Goal: Complete application form: Complete application form

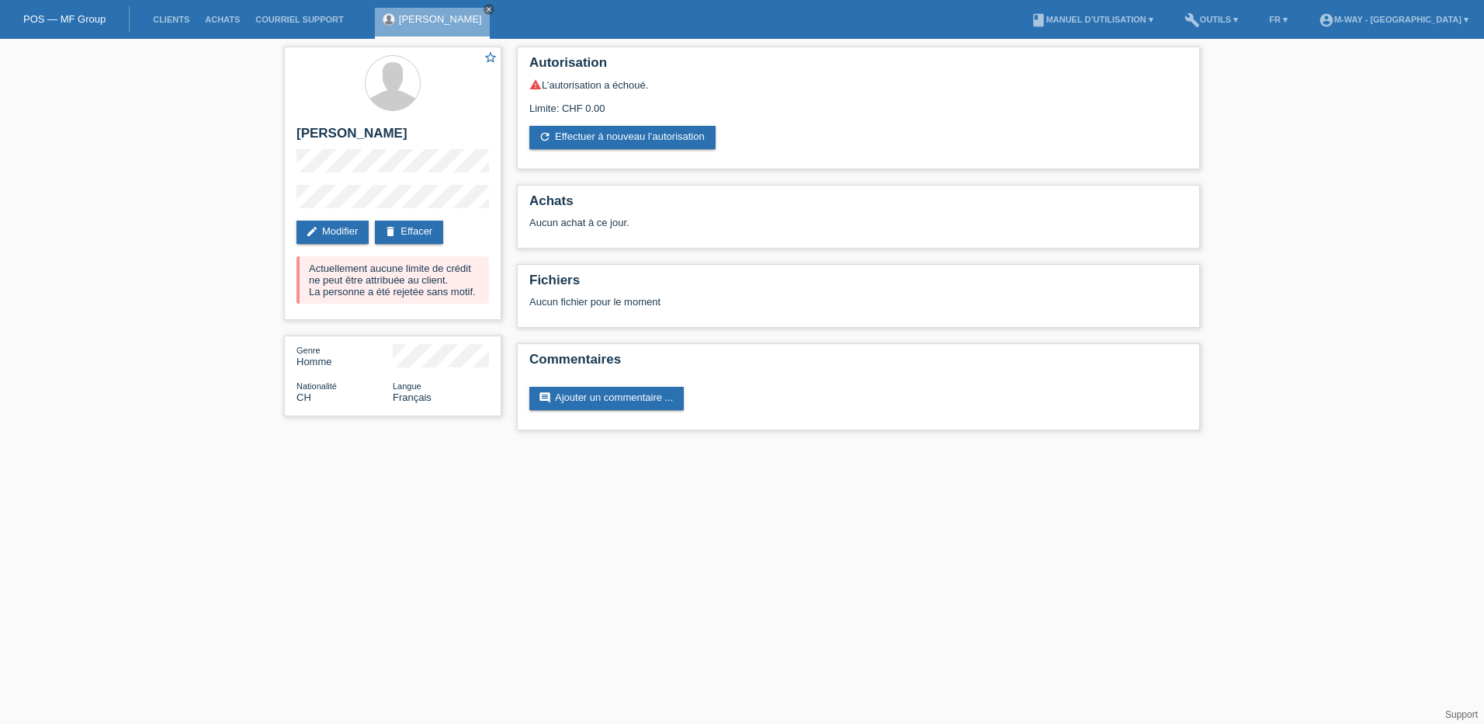
drag, startPoint x: 470, startPoint y: 9, endPoint x: 457, endPoint y: 13, distance: 14.5
click at [485, 9] on icon "close" at bounding box center [489, 9] width 8 height 8
click at [181, 16] on link "Clients" at bounding box center [171, 19] width 52 height 9
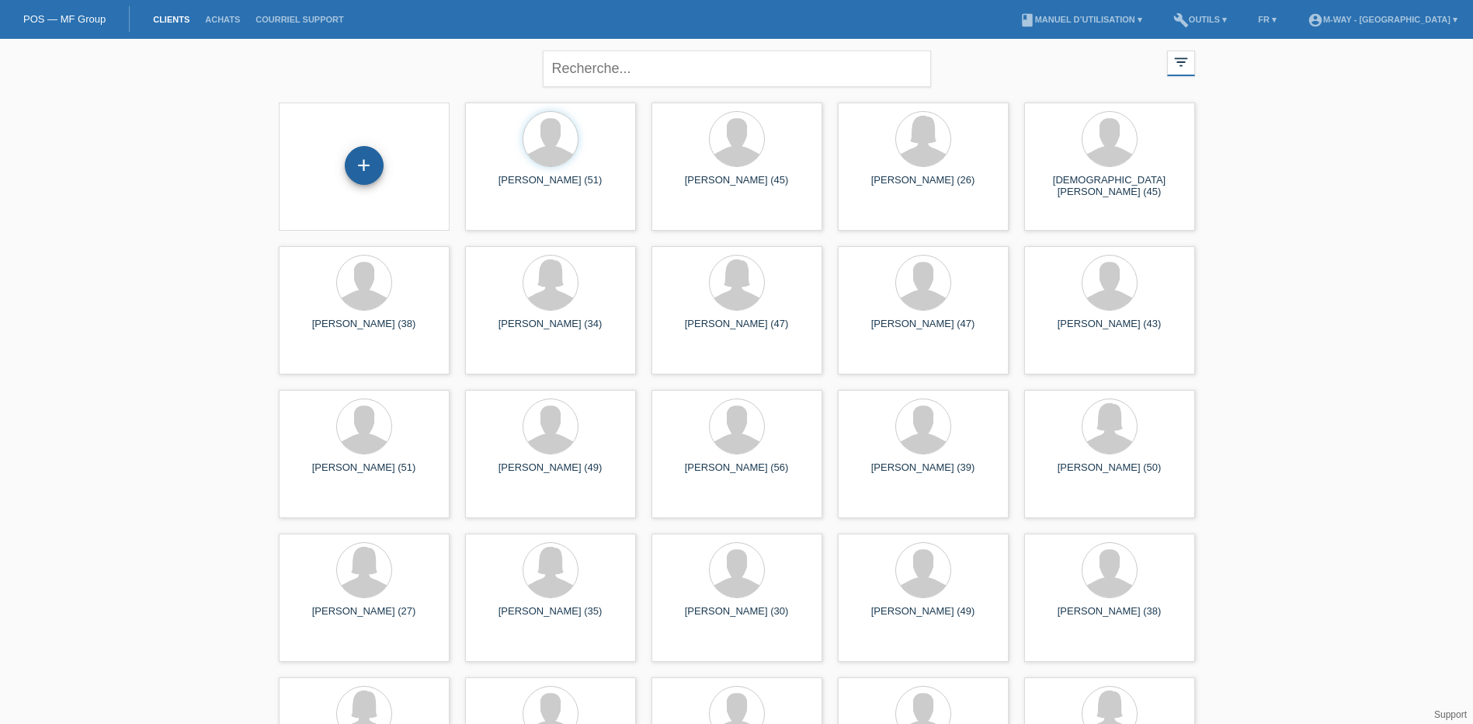
click at [362, 174] on div "+" at bounding box center [364, 165] width 39 height 39
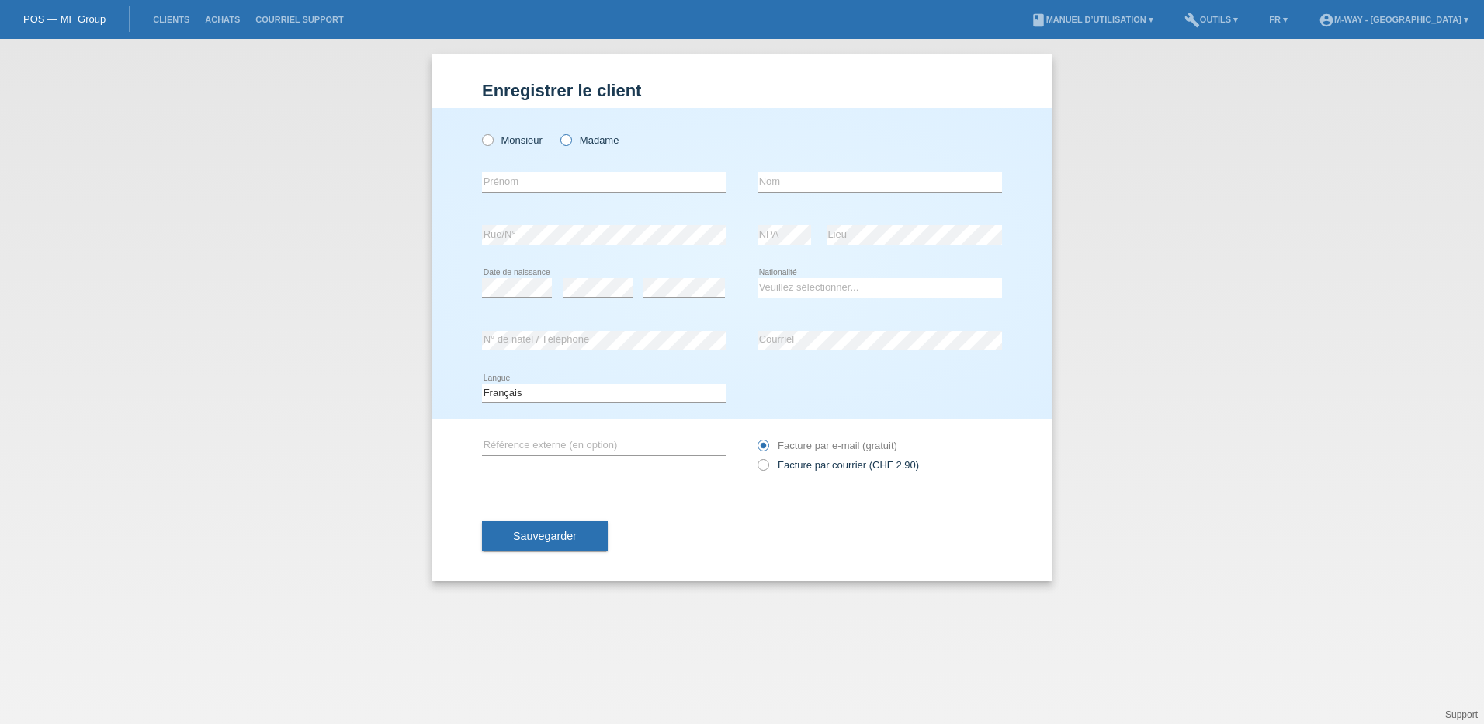
click at [576, 137] on label "Madame" at bounding box center [590, 140] width 58 height 12
click at [571, 137] on input "Madame" at bounding box center [566, 139] width 10 height 10
radio input "true"
click at [540, 179] on input "text" at bounding box center [604, 181] width 245 height 19
type input "Viviana"
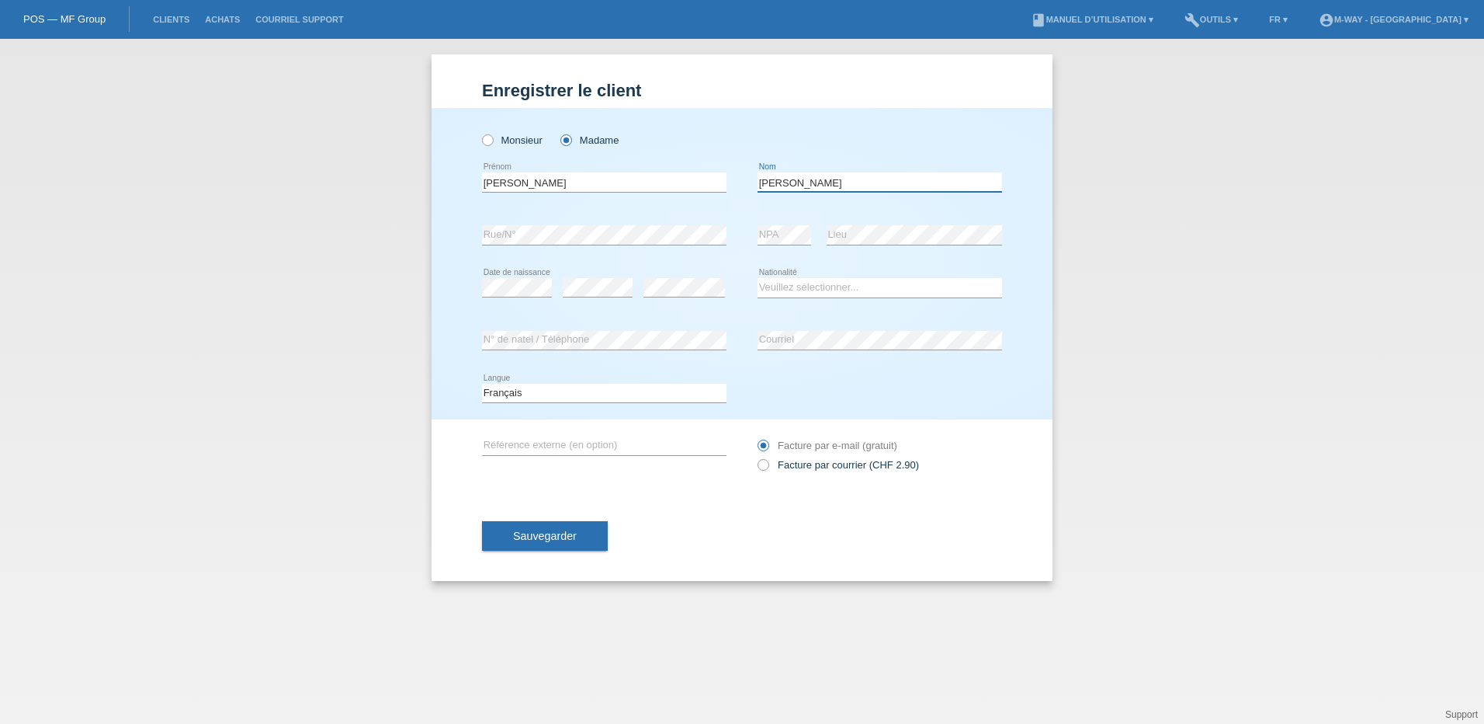
type input "Sanchez Freire"
click at [663, 301] on div "error" at bounding box center [685, 288] width 82 height 53
click at [810, 279] on select "Veuillez sélectionner... Suisse Allemagne Autriche Liechtenstein ------------ A…" at bounding box center [880, 287] width 245 height 19
select select "PT"
click at [758, 278] on select "Veuillez sélectionner... Suisse Allemagne Autriche Liechtenstein ------------ A…" at bounding box center [880, 287] width 245 height 19
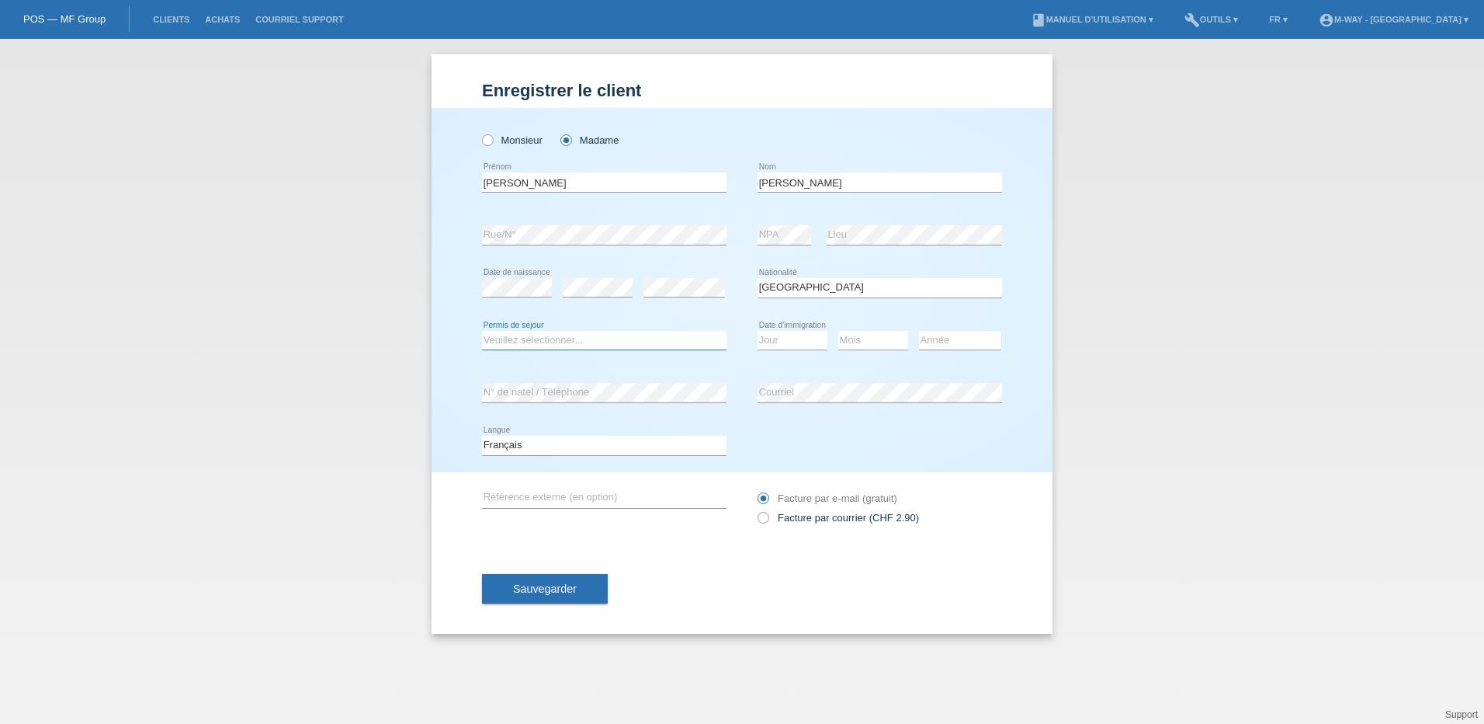
click at [595, 342] on select "Veuillez sélectionner... C B B - Statut de réfugié Autre" at bounding box center [604, 340] width 245 height 19
click at [620, 349] on icon at bounding box center [604, 349] width 245 height 1
click at [610, 345] on select "Veuillez sélectionner... C B B - Statut de réfugié Autre" at bounding box center [604, 340] width 245 height 19
select select "C"
click at [482, 331] on select "Veuillez sélectionner... C B B - Statut de réfugié Autre" at bounding box center [604, 340] width 245 height 19
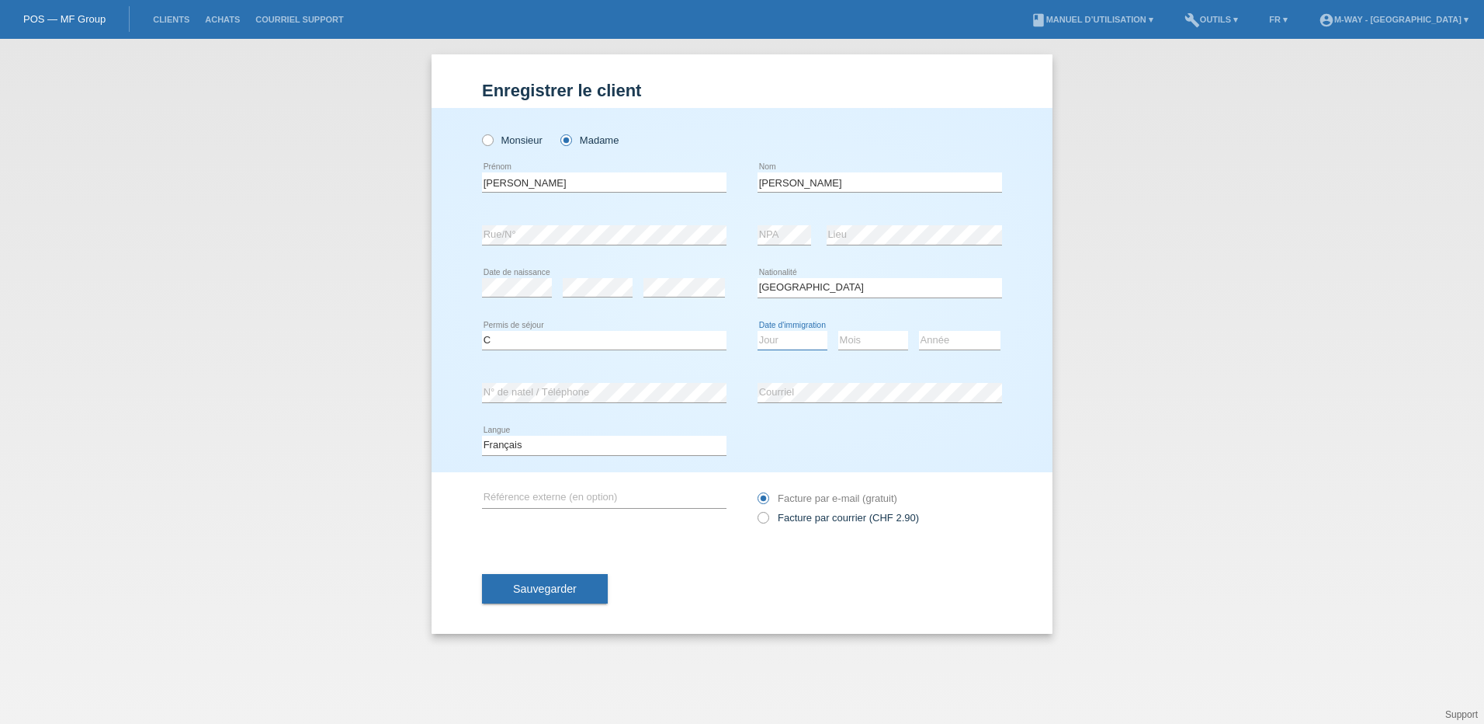
click at [800, 338] on select "Jour 01 02 03 04 05 06 07 08 09 10 11" at bounding box center [793, 340] width 70 height 19
select select "18"
click at [758, 331] on select "Jour 01 02 03 04 05 06 07 08 09 10 11" at bounding box center [793, 340] width 70 height 19
click at [856, 348] on select "Mois 01 02 03 04 05 06 07 08 09 10 11" at bounding box center [874, 340] width 70 height 19
select select "01"
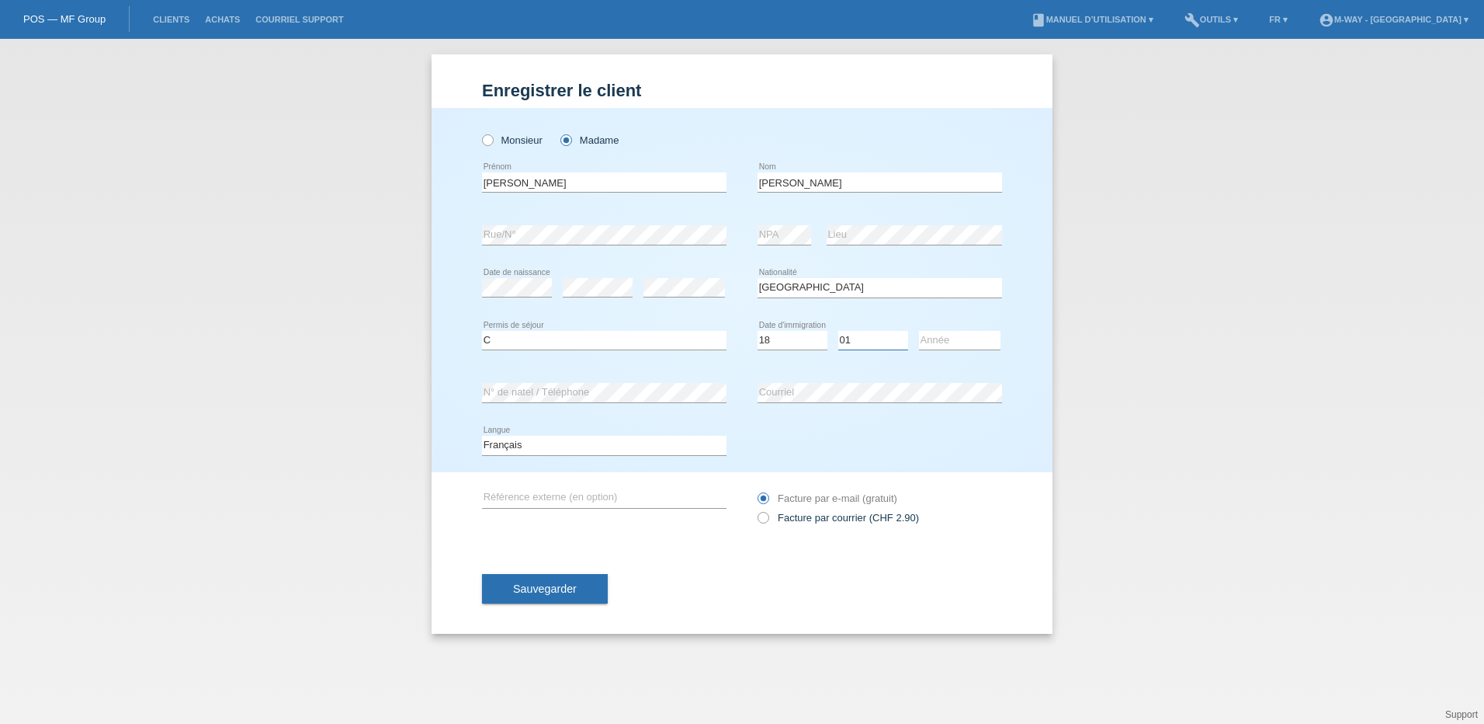
click at [839, 331] on select "Mois 01 02 03 04 05 06 07 08 09 10 11" at bounding box center [874, 340] width 70 height 19
click at [946, 347] on select "Année 2025 2024 2023 2022 2021 2020 2019 2018 2017 2016 2015 2014 2013 2012 201…" at bounding box center [960, 340] width 82 height 19
select select "2013"
click at [919, 331] on select "Année 2025 2024 2023 2022 2021 2020 2019 2018 2017 2016 2015 2014 2013 2012 201…" at bounding box center [960, 340] width 82 height 19
click at [668, 582] on div "Sauvegarder" at bounding box center [742, 588] width 520 height 90
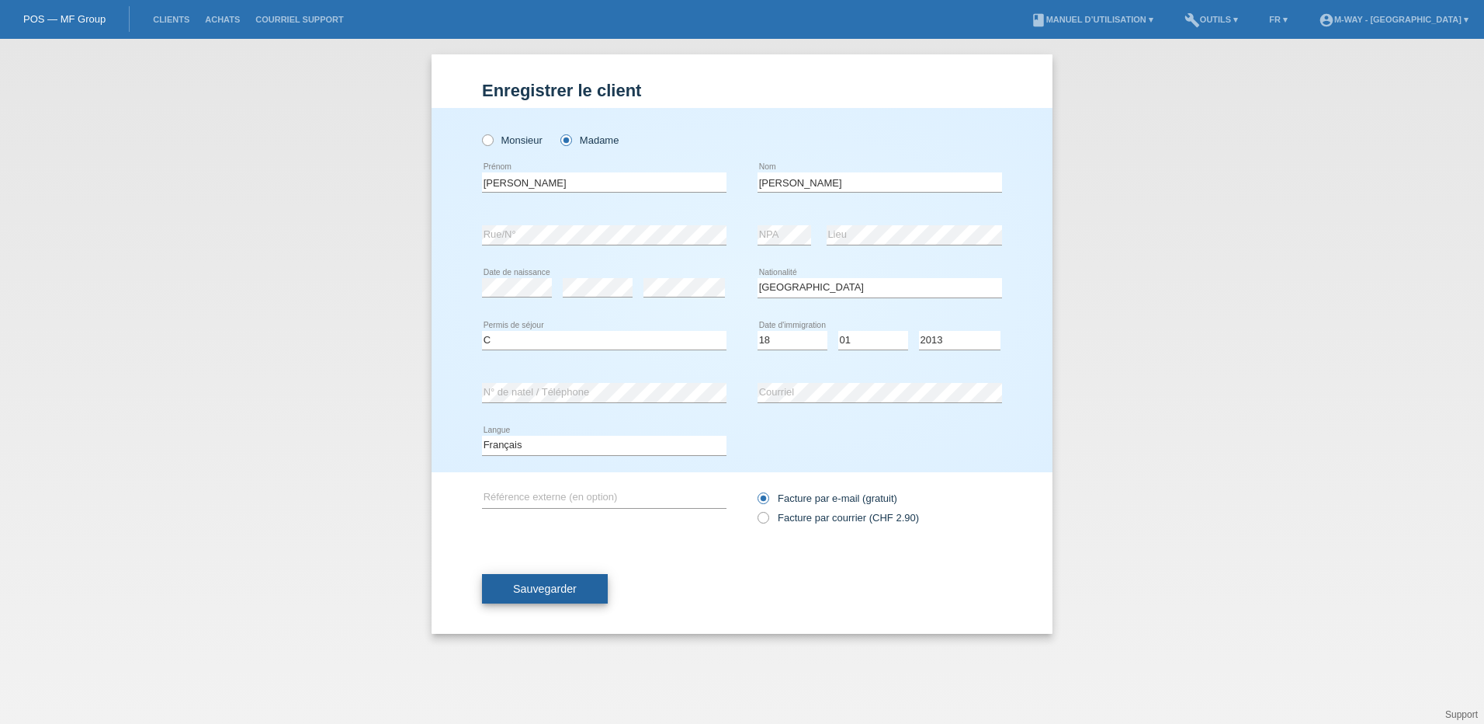
click at [581, 596] on button "Sauvegarder" at bounding box center [545, 589] width 126 height 30
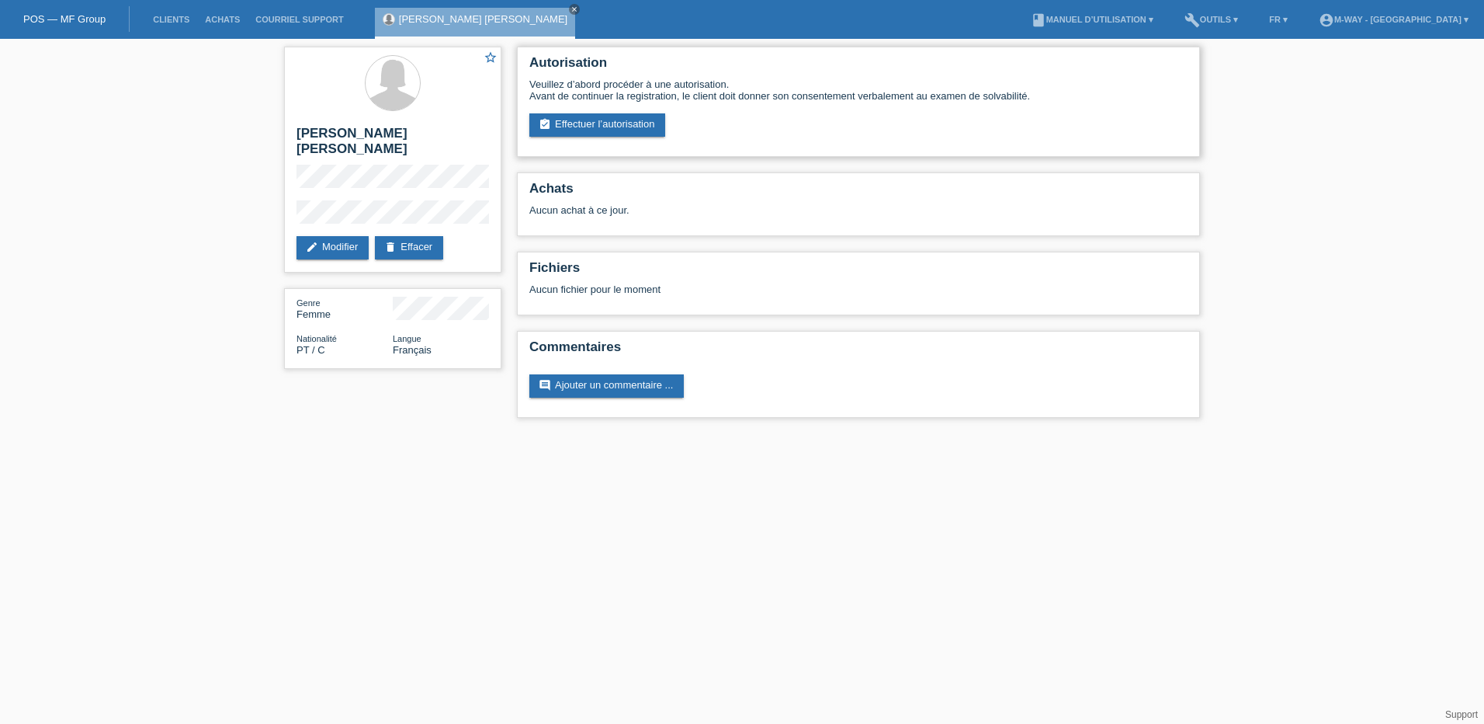
drag, startPoint x: 620, startPoint y: 132, endPoint x: 623, endPoint y: 143, distance: 11.1
click at [620, 132] on link "assignment_turned_in Effectuer l’autorisation" at bounding box center [598, 124] width 136 height 23
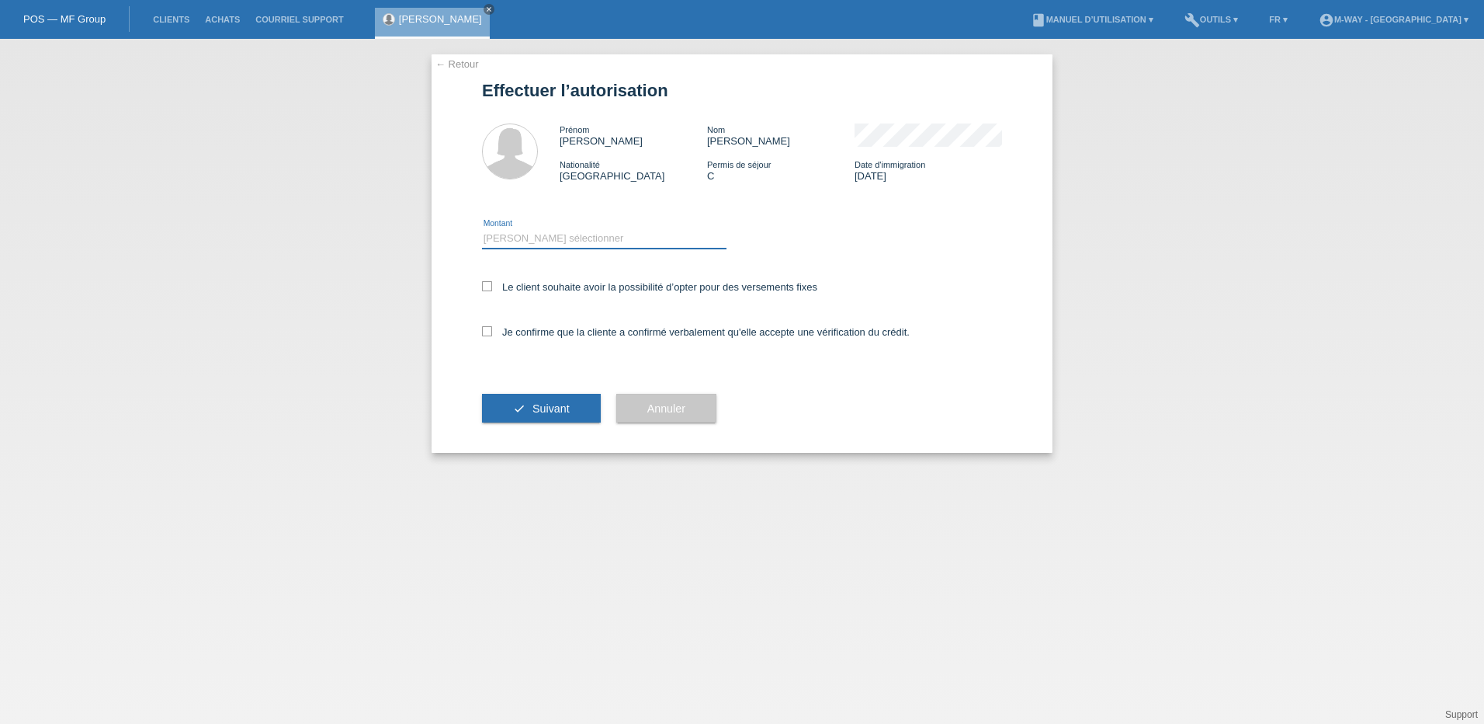
drag, startPoint x: 543, startPoint y: 234, endPoint x: 547, endPoint y: 249, distance: 15.3
click at [543, 234] on select "Veuillez sélectionner CHF 1.00 - CHF 499.00 CHF 500.00 - CHF 1'999.00 CHF 2'000…" at bounding box center [604, 238] width 245 height 19
select select "3"
click at [482, 229] on select "Veuillez sélectionner CHF 1.00 - CHF 499.00 CHF 500.00 - CHF 1'999.00 CHF 2'000…" at bounding box center [604, 238] width 245 height 19
click at [481, 285] on div "← Retour Effectuer l’autorisation Prénom Viviana Nom Sanchez Freire Nationalité…" at bounding box center [742, 253] width 621 height 398
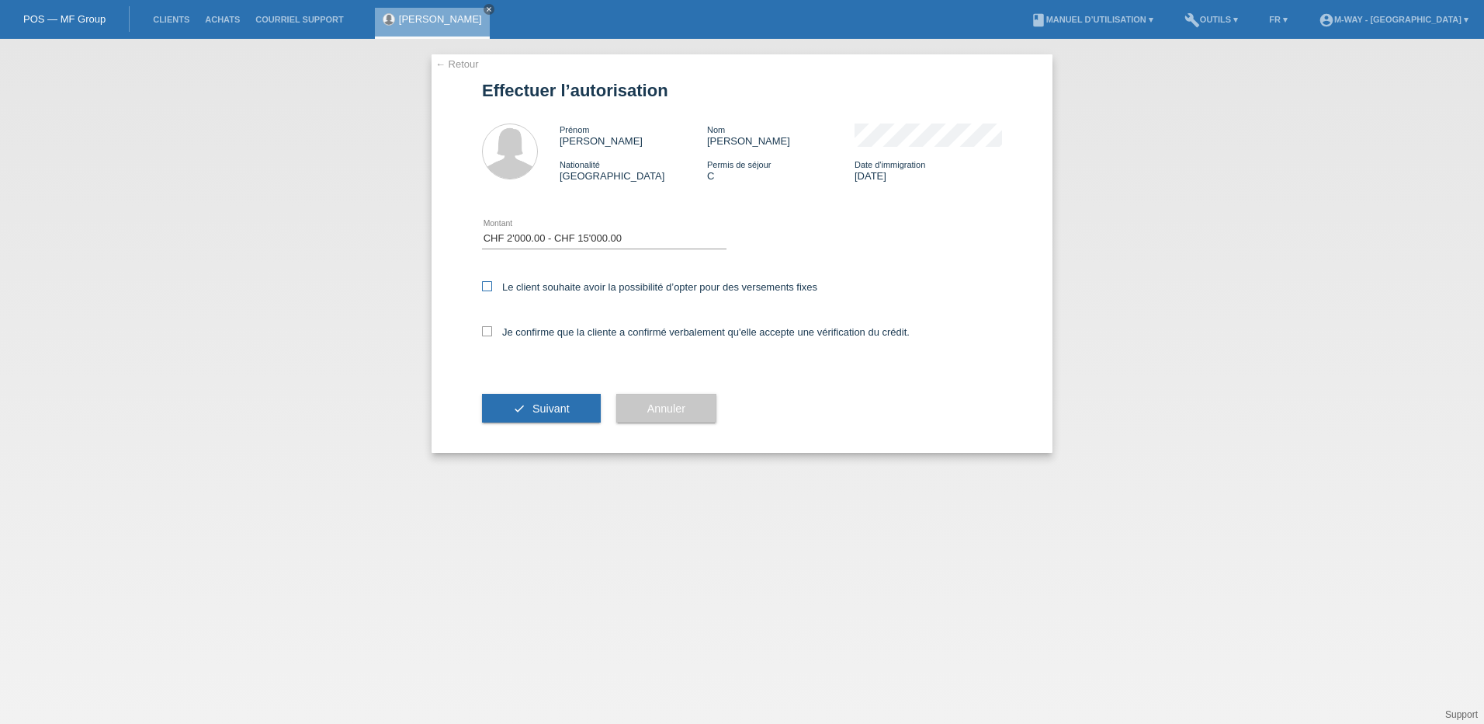
click at [487, 283] on icon at bounding box center [487, 286] width 10 height 10
click at [487, 283] on input "Le client souhaite avoir la possibilité d’opter pour des versements fixes" at bounding box center [487, 286] width 10 height 10
checkbox input "true"
drag, startPoint x: 488, startPoint y: 337, endPoint x: 488, endPoint y: 352, distance: 14.8
click at [488, 336] on label "Je confirme que la cliente a confirmé verbalement qu'elle accepte une vérificat…" at bounding box center [696, 332] width 428 height 12
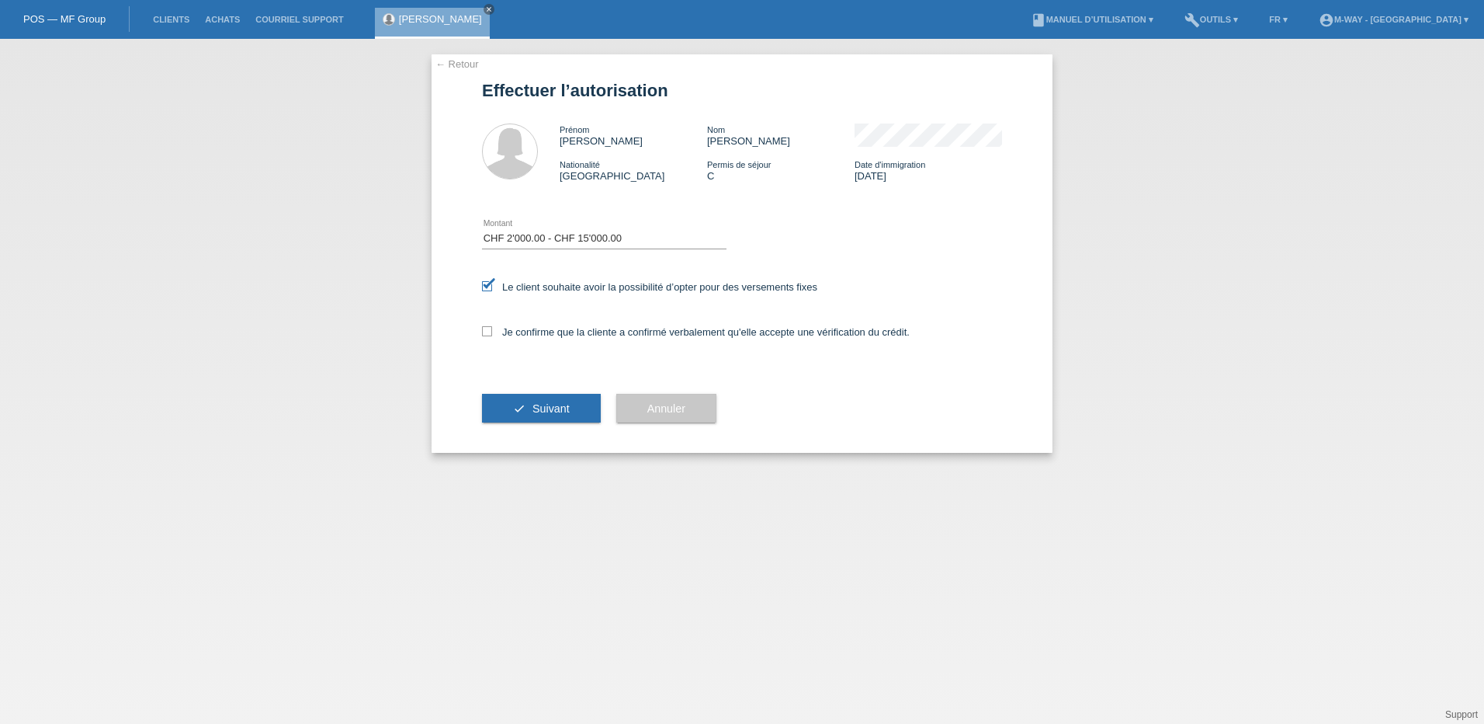
click at [488, 336] on input "Je confirme que la cliente a confirmé verbalement qu'elle accepte une vérificat…" at bounding box center [487, 331] width 10 height 10
checkbox input "true"
click at [509, 400] on button "check Suivant" at bounding box center [541, 409] width 119 height 30
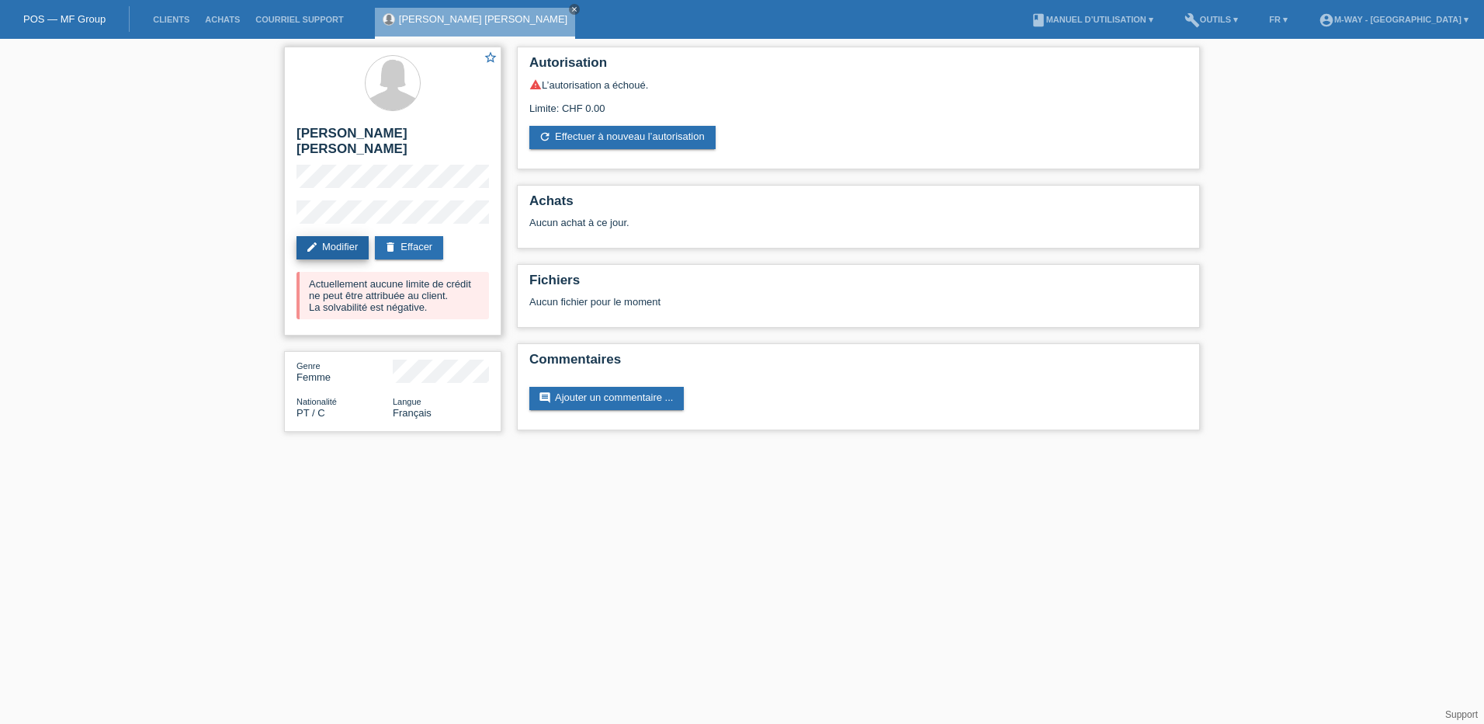
click at [336, 236] on link "edit Modifier" at bounding box center [333, 247] width 72 height 23
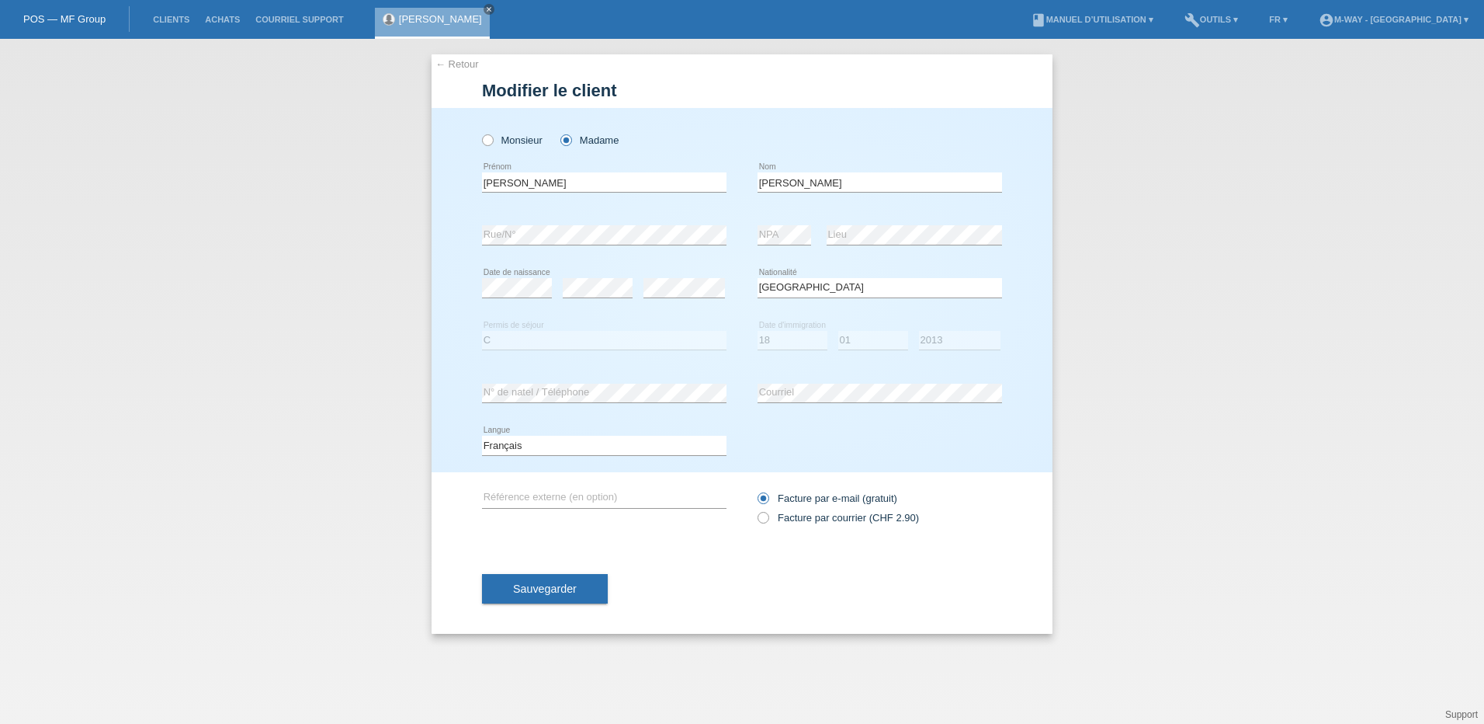
select select "PT"
select select "C"
select select "18"
select select "01"
select select "2013"
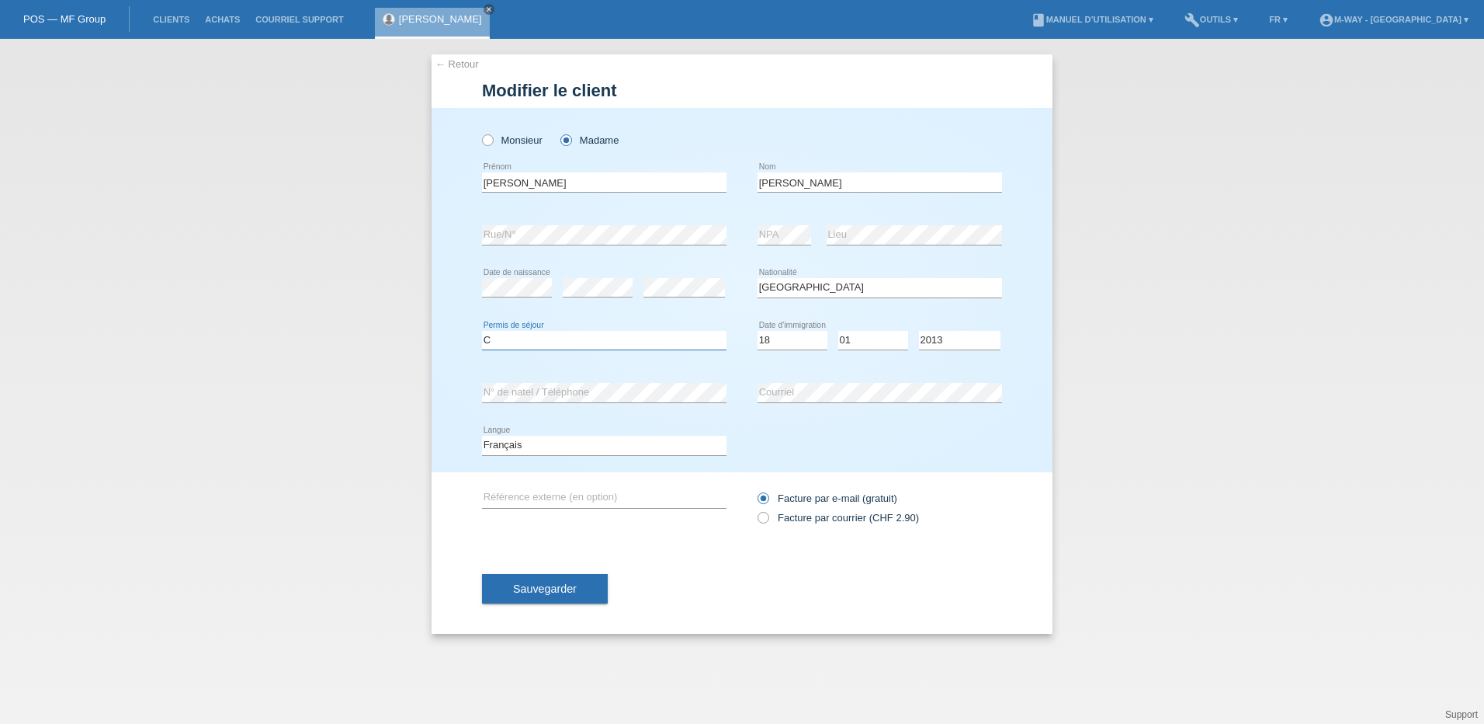
click at [578, 347] on select "Veuillez sélectionner... C B B - Statut de réfugié Autre" at bounding box center [604, 340] width 245 height 19
select select "B"
click at [482, 331] on select "Veuillez sélectionner... C B B - Statut de réfugié Autre" at bounding box center [604, 340] width 245 height 19
click at [521, 592] on span "Sauvegarder" at bounding box center [545, 588] width 64 height 12
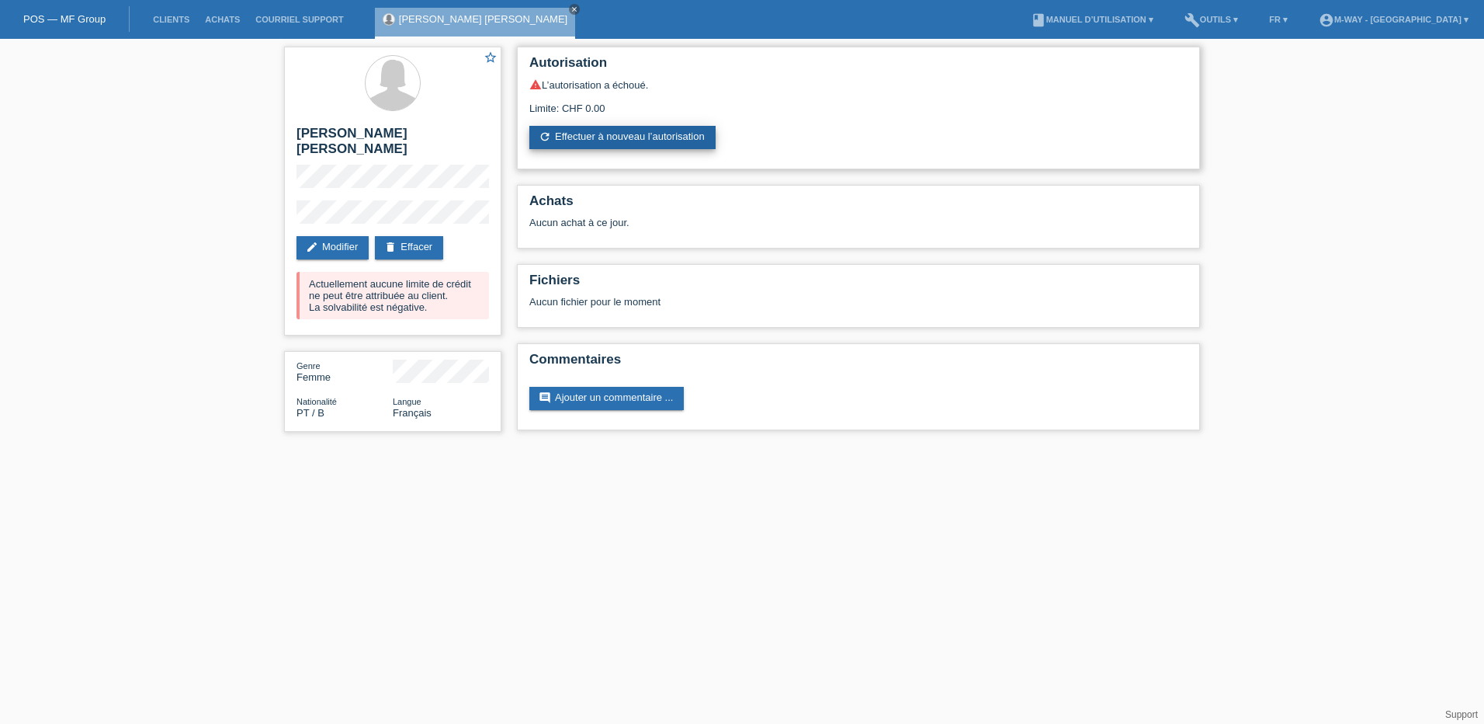
click at [562, 142] on link "refresh Effectuer à nouveau l’autorisation" at bounding box center [623, 137] width 186 height 23
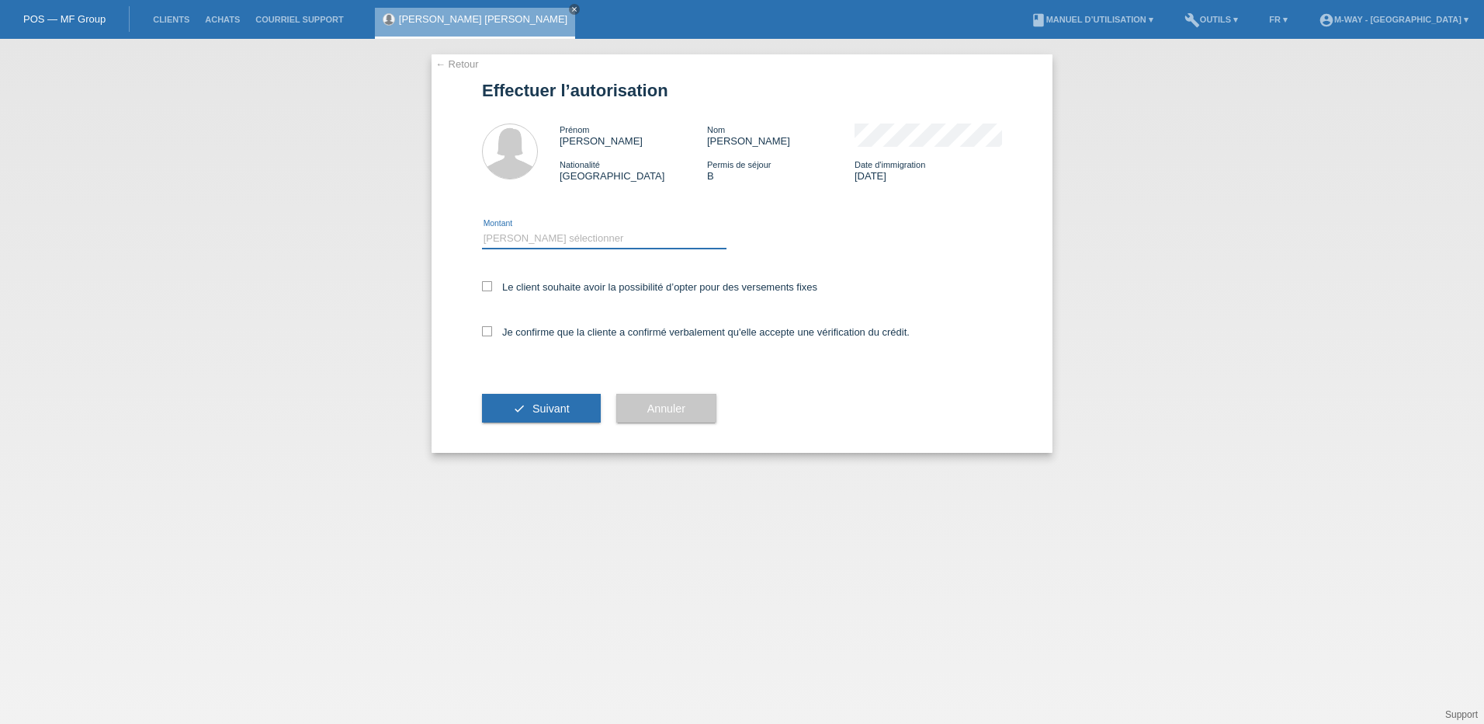
click at [500, 243] on select "Veuillez sélectionner CHF 1.00 - CHF 499.00 CHF 500.00 - CHF 1'999.00 CHF 2'000…" at bounding box center [604, 238] width 245 height 19
select select "3"
click at [482, 229] on select "Veuillez sélectionner CHF 1.00 - CHF 499.00 CHF 500.00 - CHF 1'999.00 CHF 2'000…" at bounding box center [604, 238] width 245 height 19
click at [485, 284] on icon at bounding box center [487, 286] width 10 height 10
click at [485, 284] on input "Le client souhaite avoir la possibilité d’opter pour des versements fixes" at bounding box center [487, 286] width 10 height 10
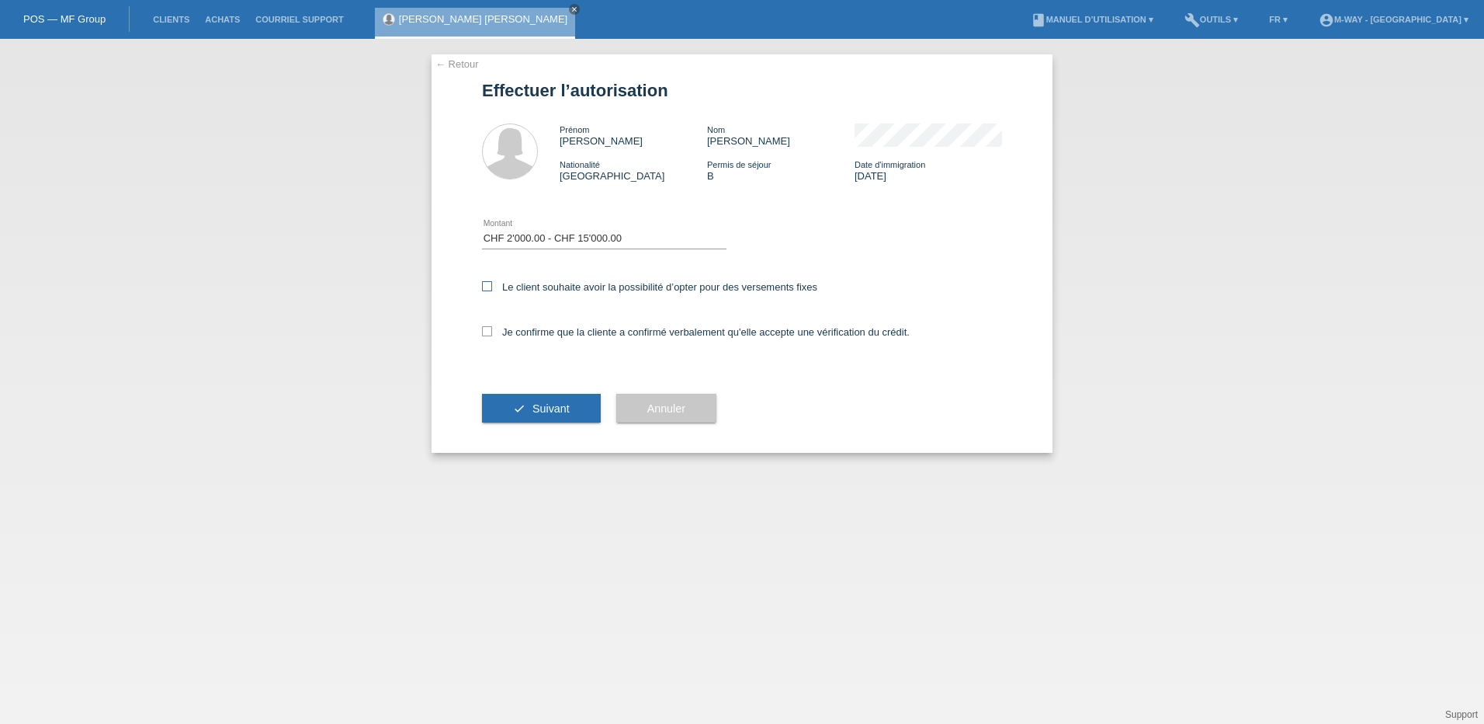
checkbox input "true"
click at [488, 328] on icon at bounding box center [487, 331] width 10 height 10
click at [488, 328] on input "Je confirme que la cliente a confirmé verbalement qu'elle accepte une vérificat…" at bounding box center [487, 331] width 10 height 10
checkbox input "true"
click at [511, 402] on button "check Suivant" at bounding box center [541, 409] width 119 height 30
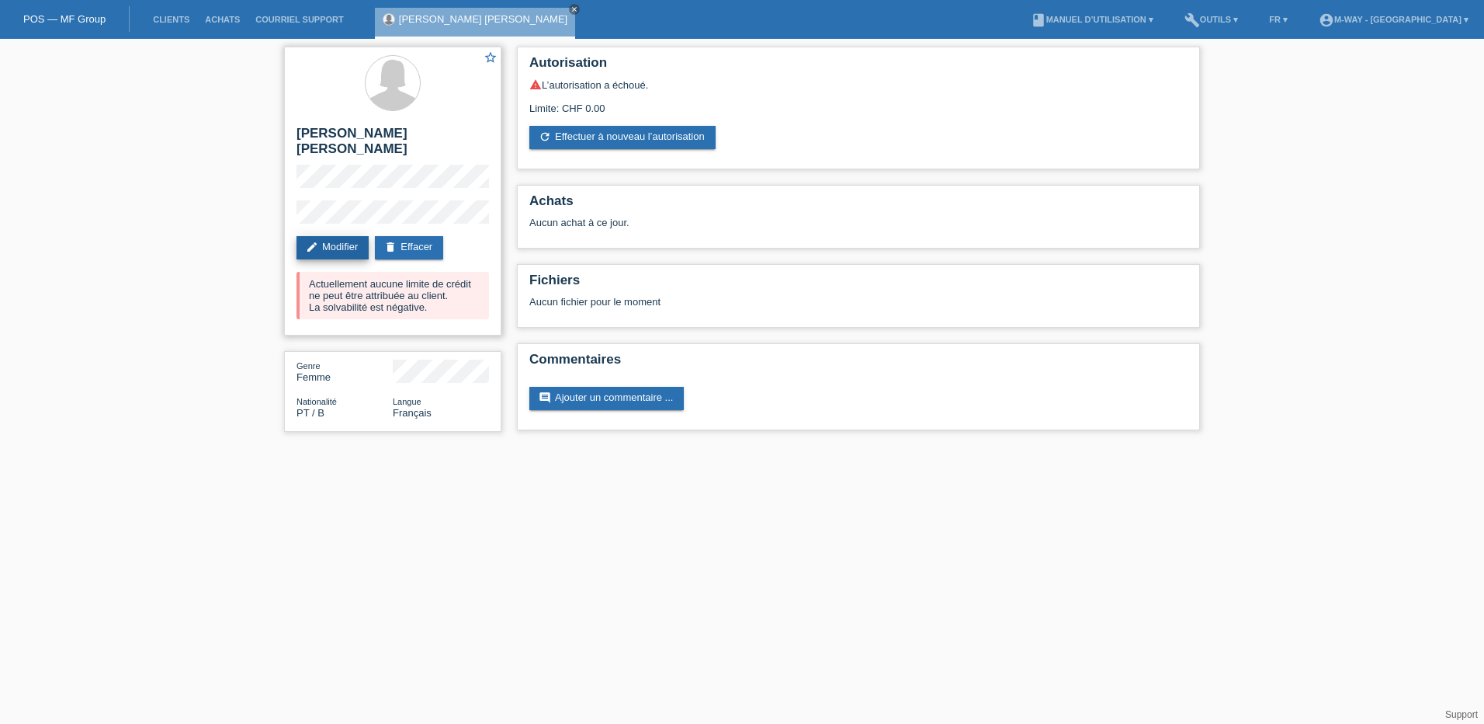
click at [345, 236] on link "edit Modifier" at bounding box center [333, 247] width 72 height 23
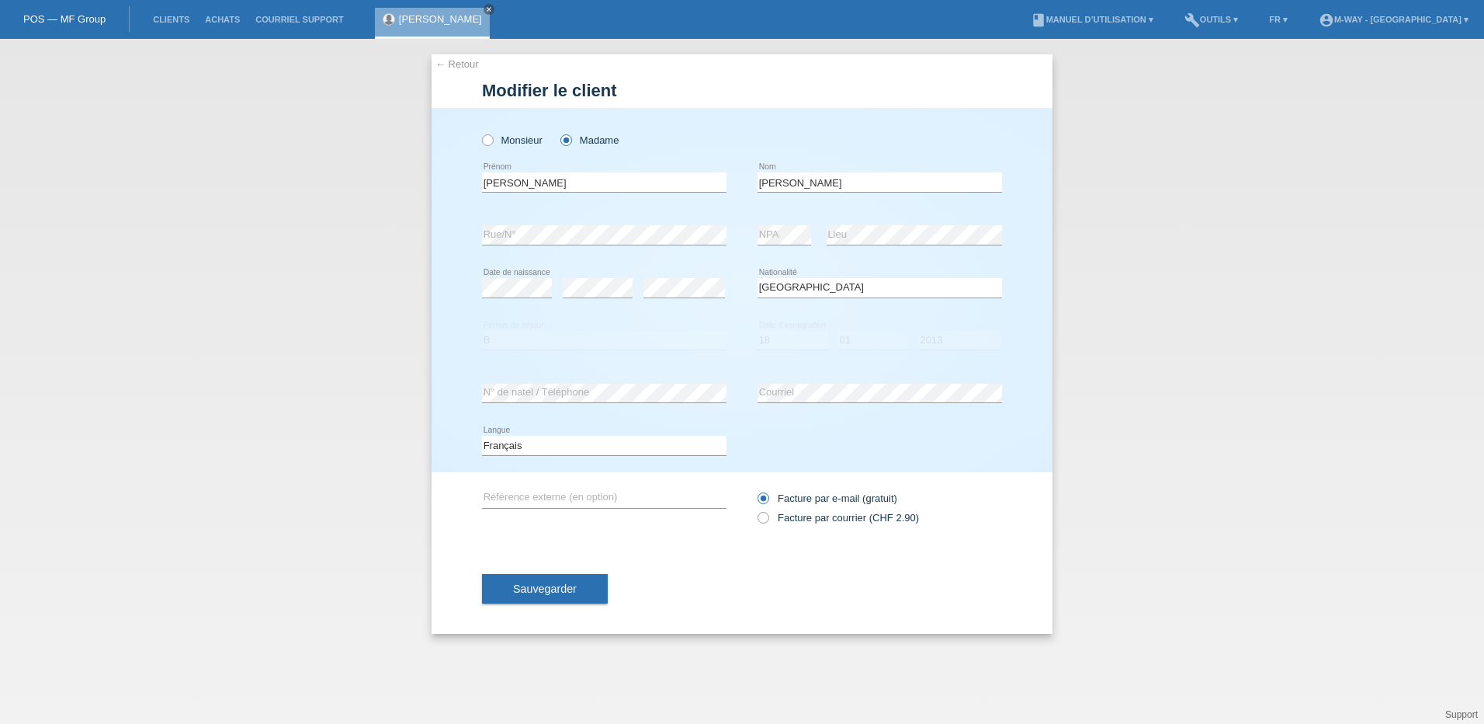
select select "PT"
select select "B"
select select "18"
select select "01"
select select "2013"
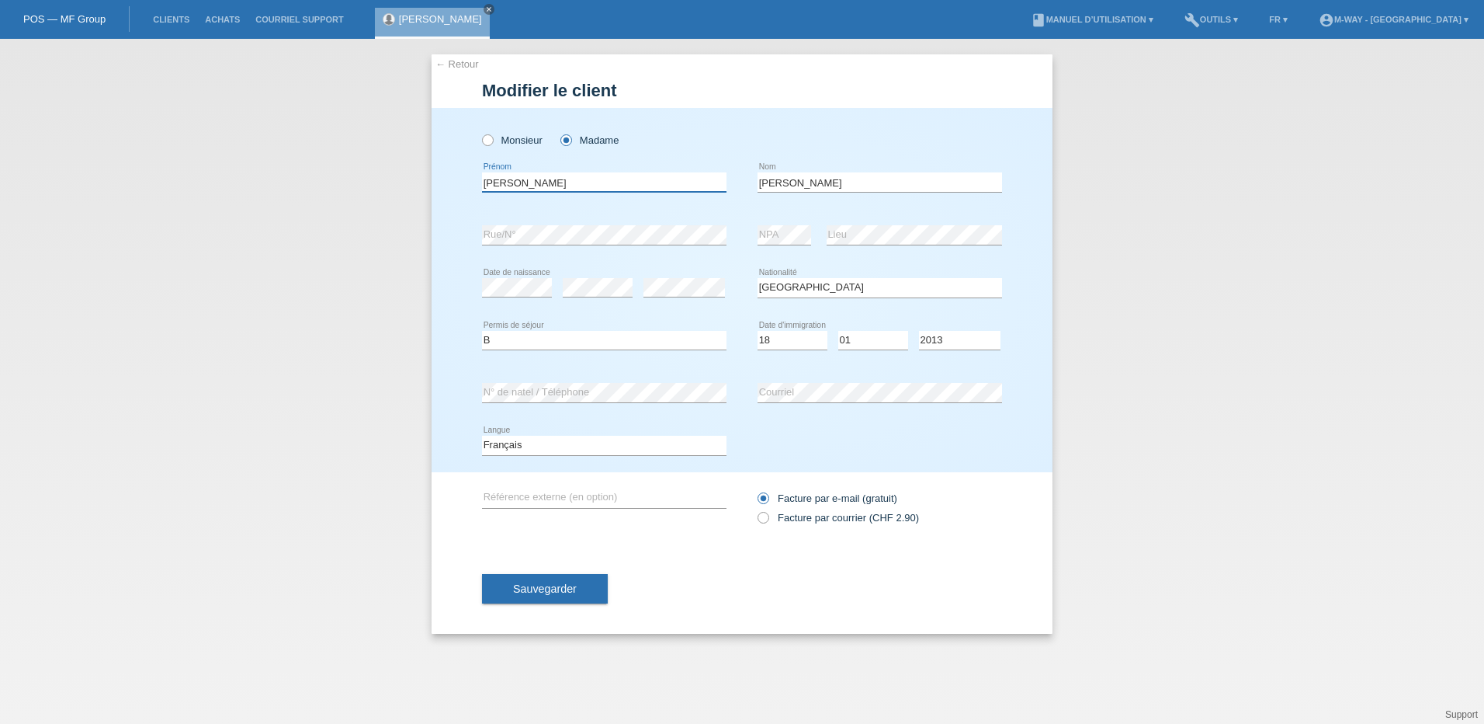
click at [532, 185] on input "[PERSON_NAME]" at bounding box center [604, 181] width 245 height 19
type input "Viviane"
click at [457, 481] on div "← Retour Modifier le client Monsieur Madame [PERSON_NAME] error Prénom error C" at bounding box center [742, 343] width 621 height 579
click at [526, 585] on span "Sauvegarder" at bounding box center [545, 588] width 64 height 12
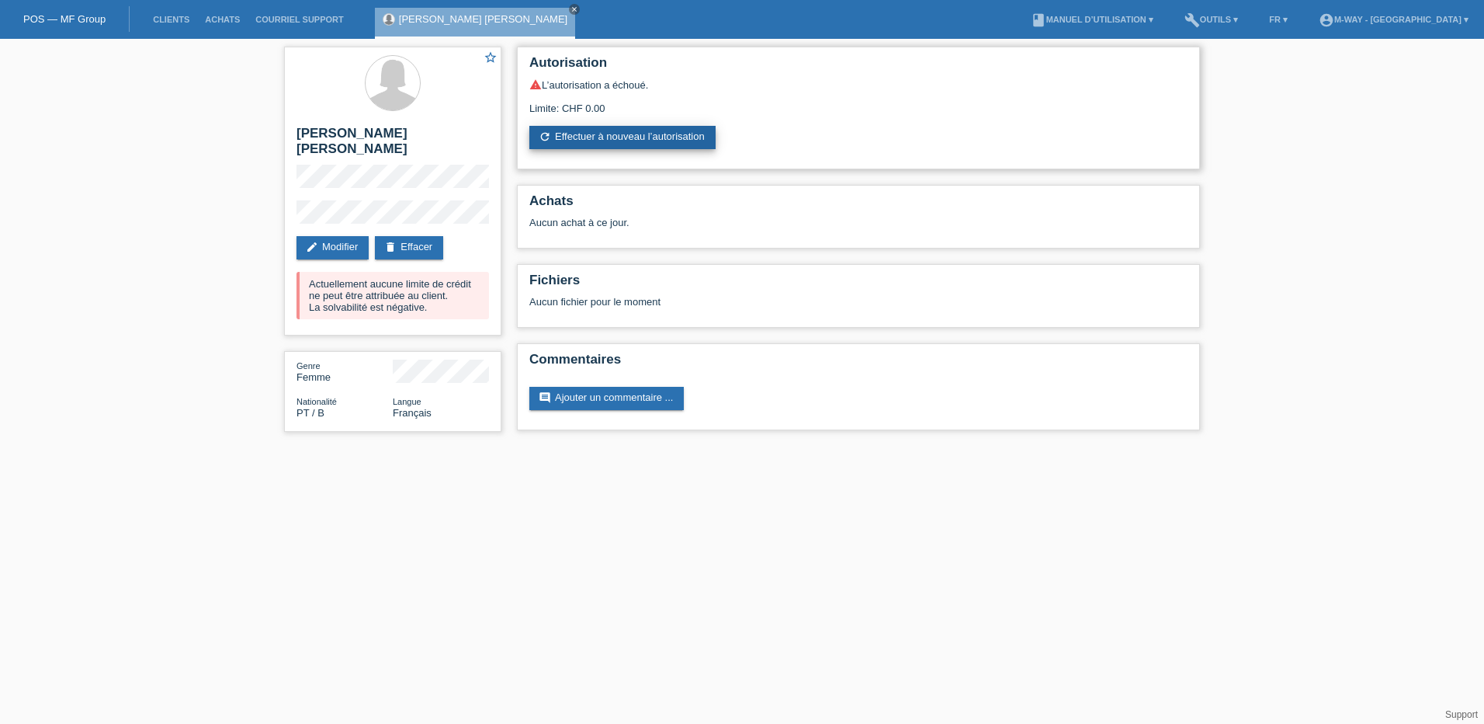
click at [608, 142] on link "refresh Effectuer à nouveau l’autorisation" at bounding box center [623, 137] width 186 height 23
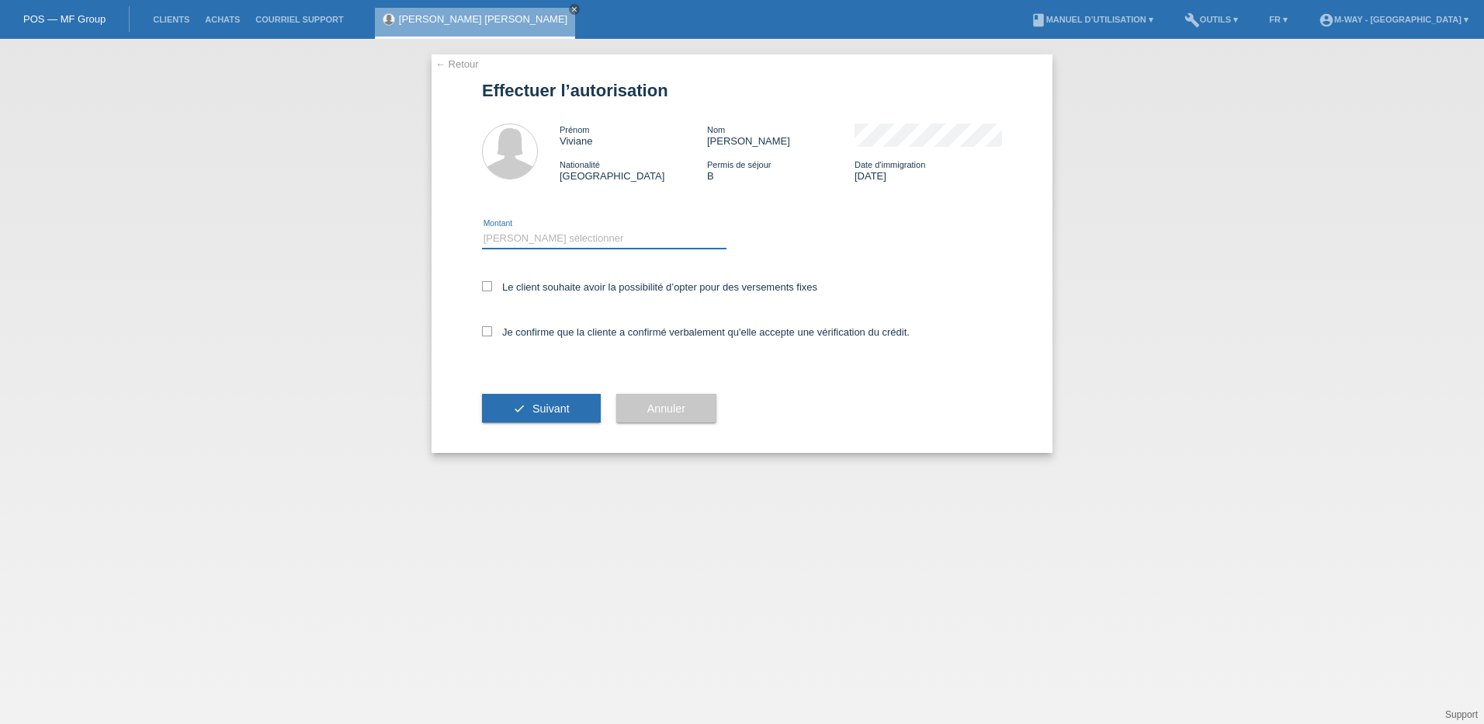
click at [495, 241] on select "Veuillez sélectionner CHF 1.00 - CHF 499.00 CHF 500.00 - CHF 1'999.00 CHF 2'000…" at bounding box center [604, 238] width 245 height 19
select select "3"
click at [482, 229] on select "Veuillez sélectionner CHF 1.00 - CHF 499.00 CHF 500.00 - CHF 1'999.00 CHF 2'000…" at bounding box center [604, 238] width 245 height 19
click at [488, 286] on icon at bounding box center [487, 286] width 10 height 10
click at [488, 286] on input "Le client souhaite avoir la possibilité d’opter pour des versements fixes" at bounding box center [487, 286] width 10 height 10
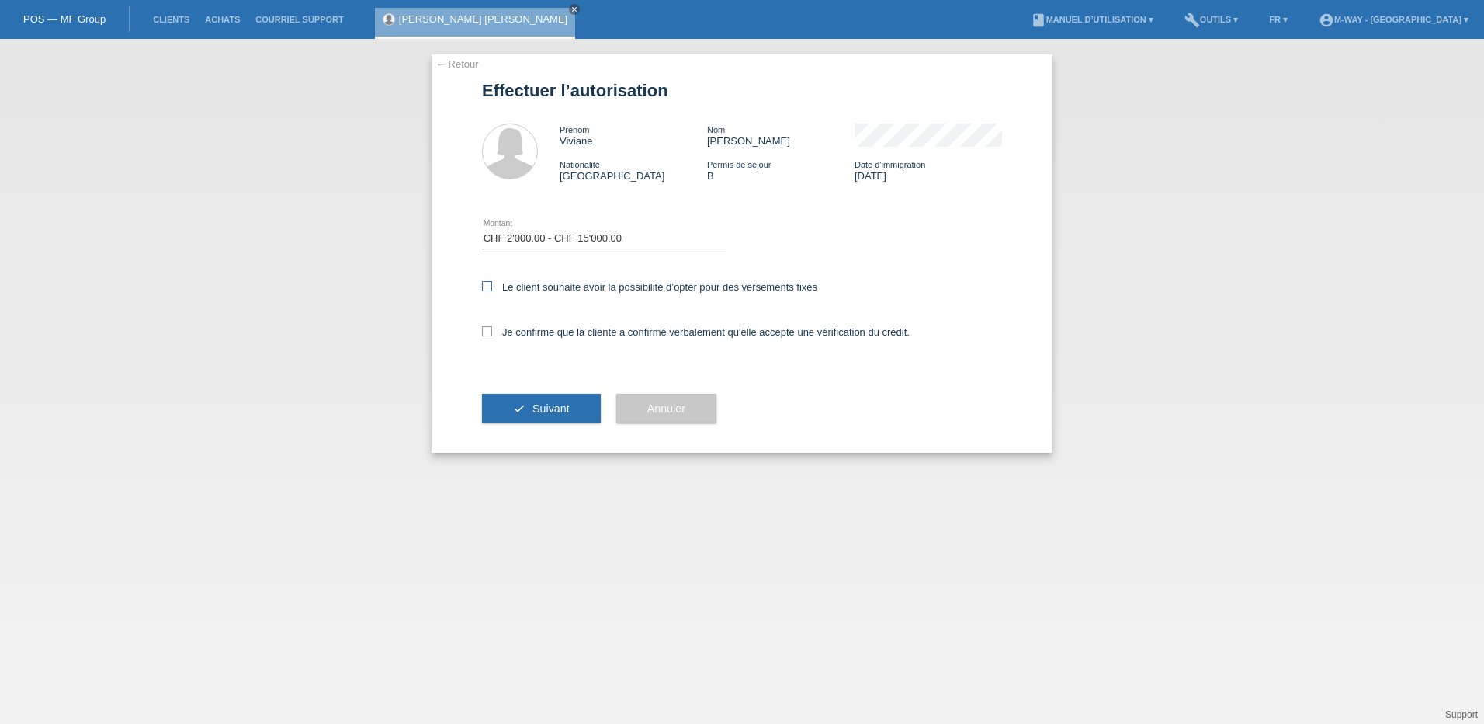
checkbox input "true"
click at [487, 333] on icon at bounding box center [487, 331] width 10 height 10
click at [487, 333] on input "Je confirme que la cliente a confirmé verbalement qu'elle accepte une vérificat…" at bounding box center [487, 331] width 10 height 10
checkbox input "true"
click at [504, 402] on button "check Suivant" at bounding box center [541, 409] width 119 height 30
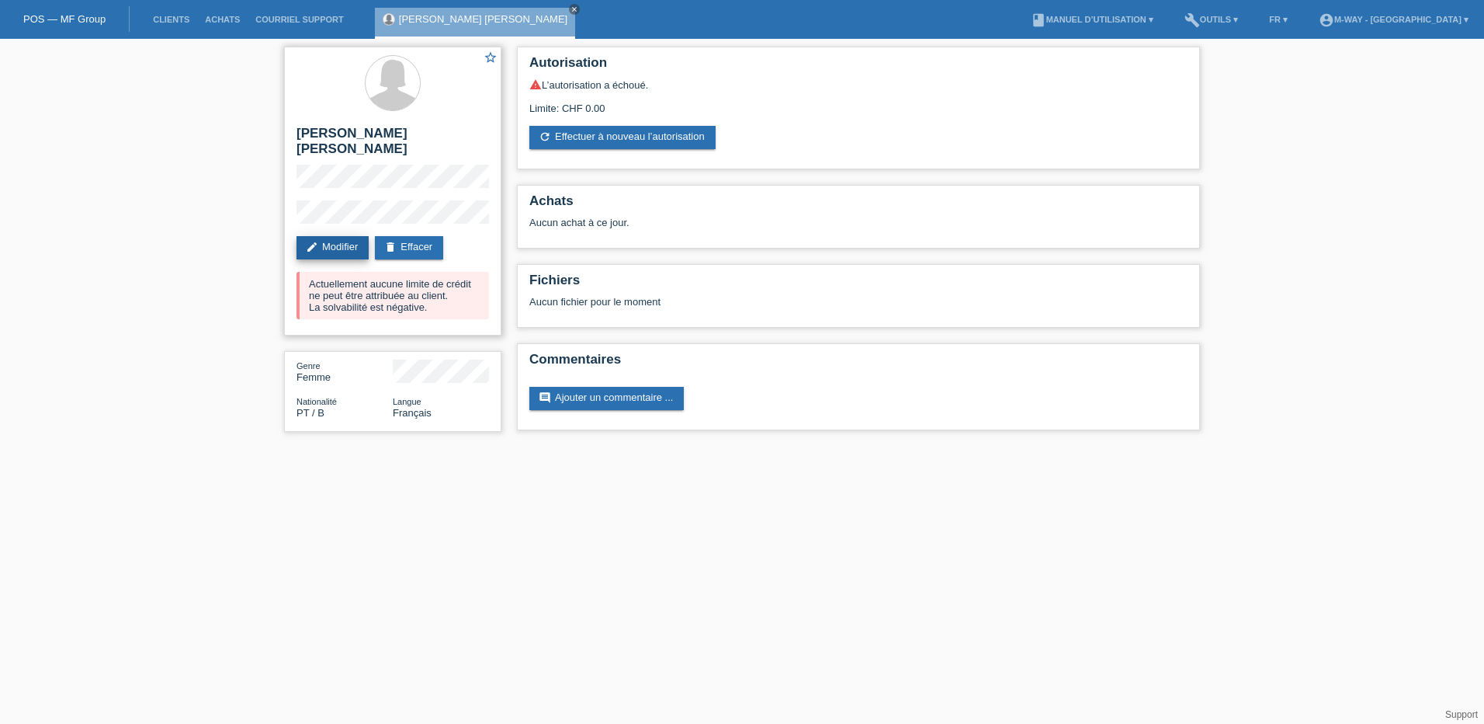
click at [339, 236] on link "edit Modifier" at bounding box center [333, 247] width 72 height 23
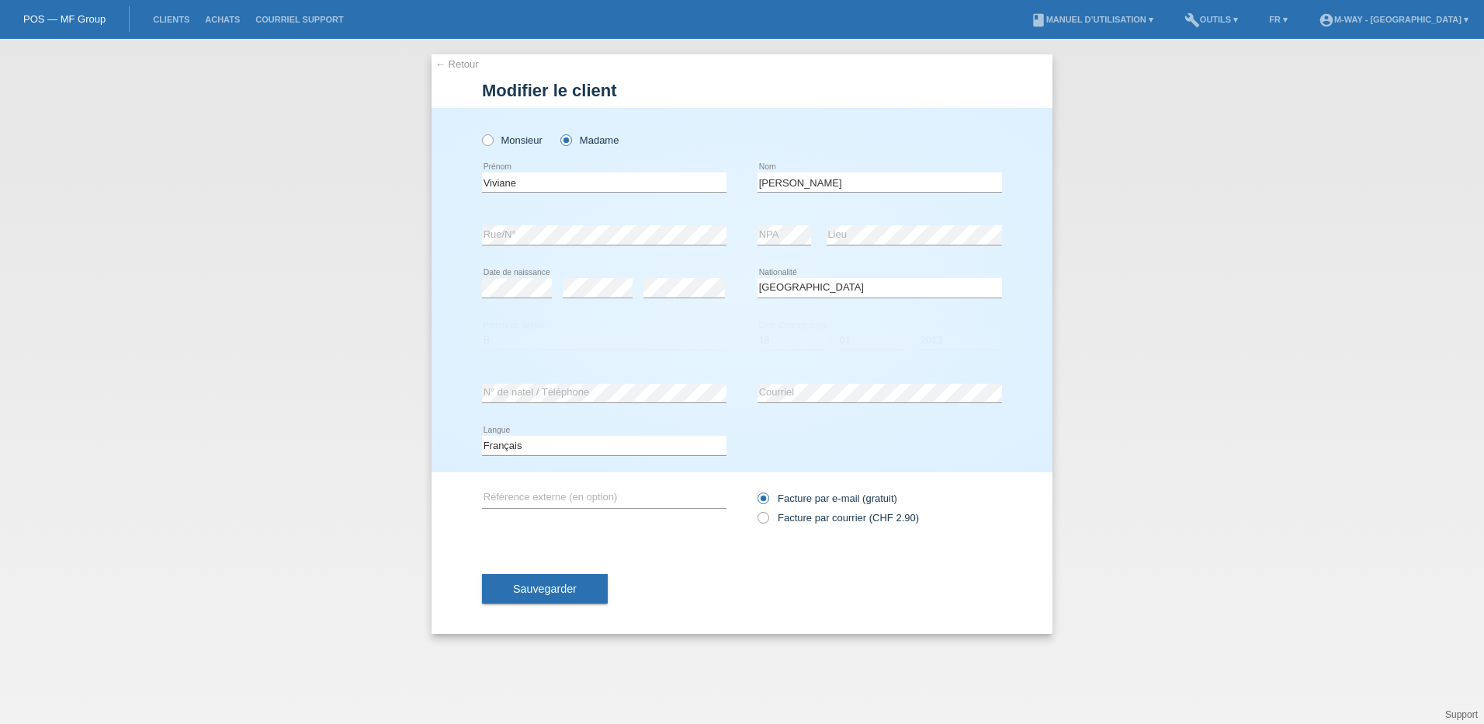
select select "PT"
select select "B"
select select "18"
select select "01"
select select "2013"
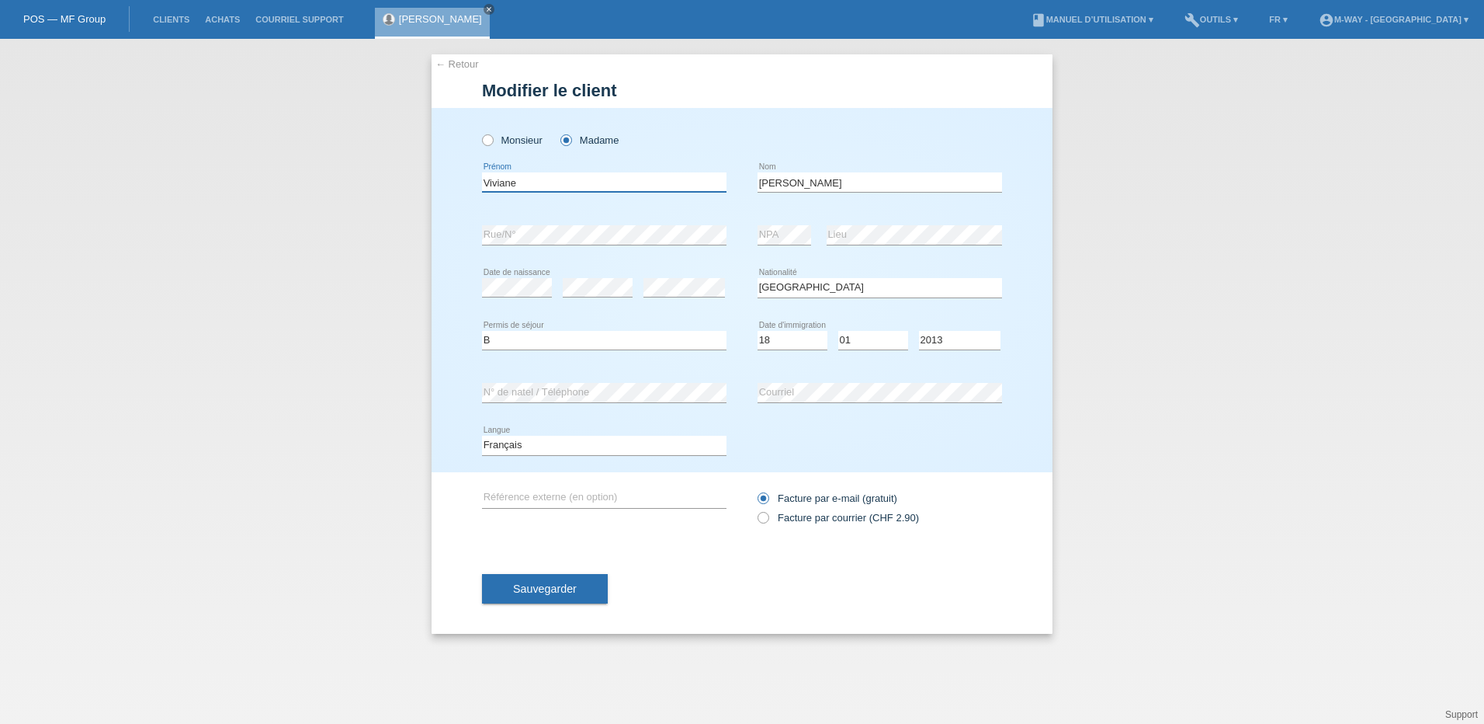
click at [537, 184] on input "Viviane" at bounding box center [604, 181] width 245 height 19
type input "[PERSON_NAME]"
click at [646, 142] on div "Monsieur Madame" at bounding box center [604, 140] width 245 height 32
click at [526, 596] on button "Sauvegarder" at bounding box center [545, 589] width 126 height 30
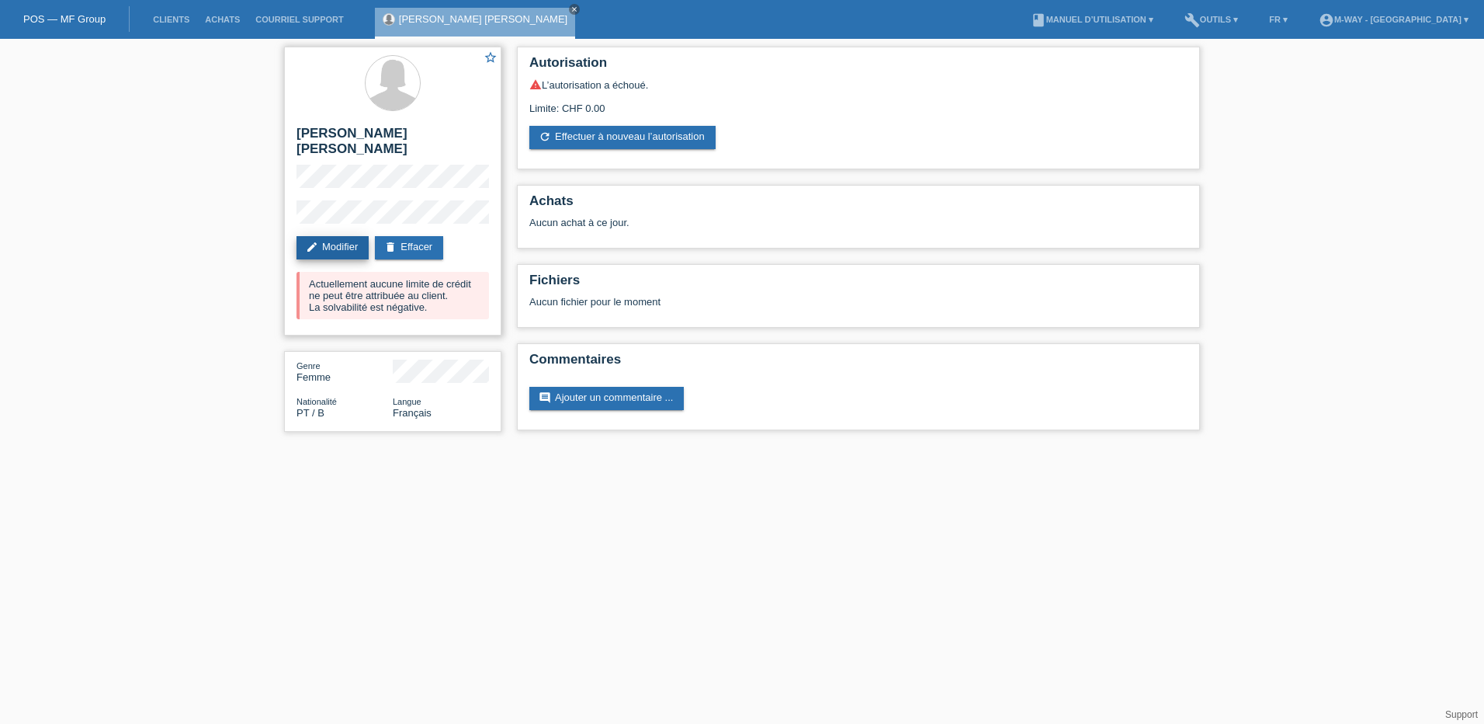
click at [335, 240] on link "edit Modifier" at bounding box center [333, 247] width 72 height 23
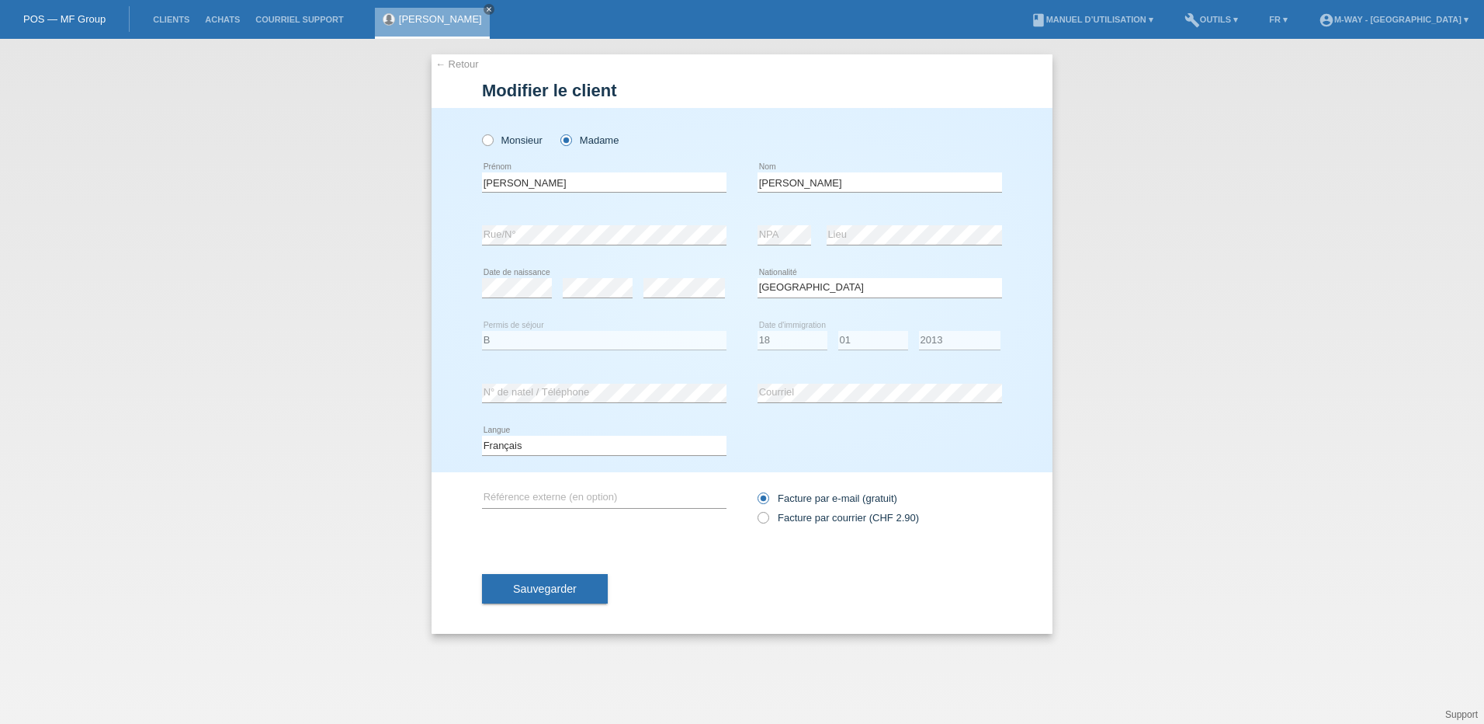
select select "PT"
select select "B"
select select "18"
select select "01"
select select "2013"
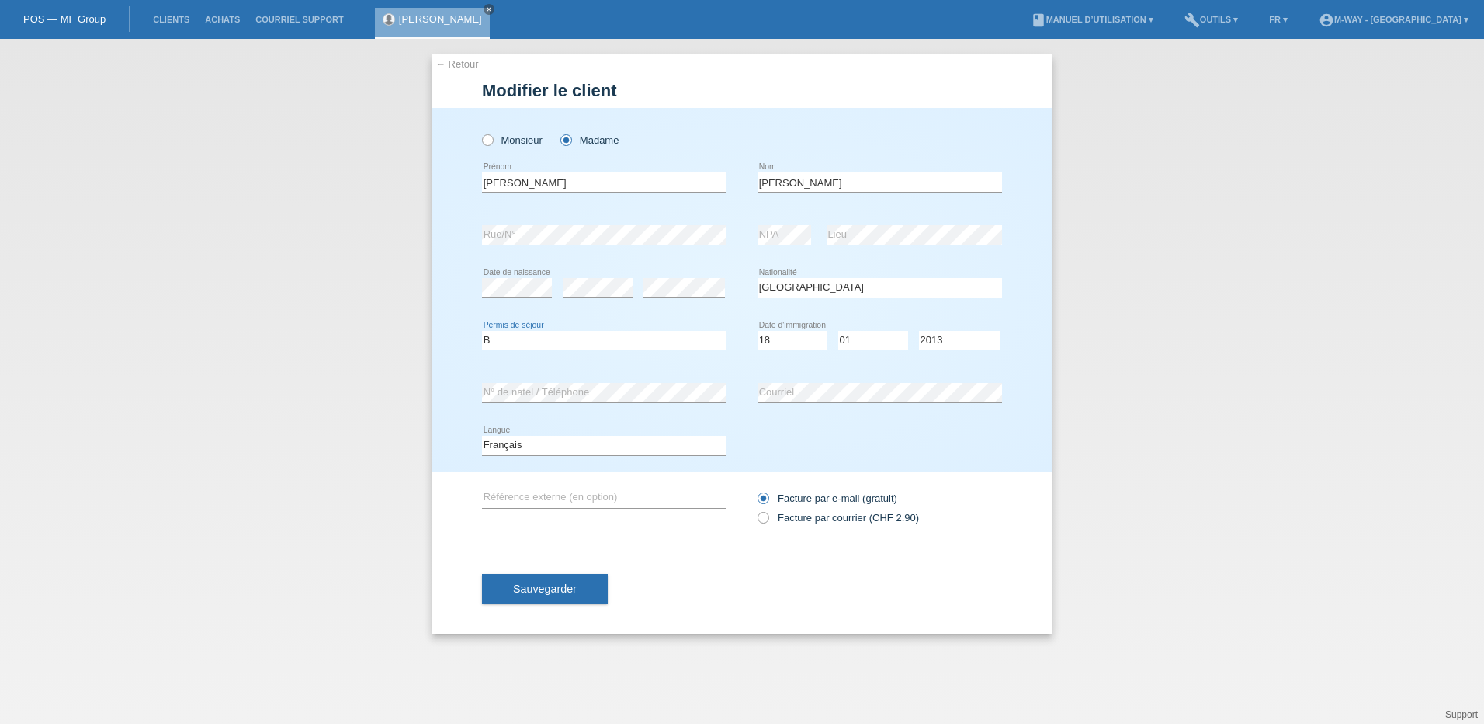
click at [536, 337] on select "Veuillez sélectionner... C B B - Statut de réfugié Autre" at bounding box center [604, 340] width 245 height 19
click at [482, 331] on select "Veuillez sélectionner... C B B - Statut de réfugié Autre" at bounding box center [604, 340] width 245 height 19
click at [509, 337] on select "Veuillez sélectionner... C B B - Statut de réfugié Autre" at bounding box center [604, 340] width 245 height 19
select select "B"
click at [482, 331] on select "Veuillez sélectionner... C B B - Statut de réfugié Autre" at bounding box center [604, 340] width 245 height 19
